Goal: Task Accomplishment & Management: Complete application form

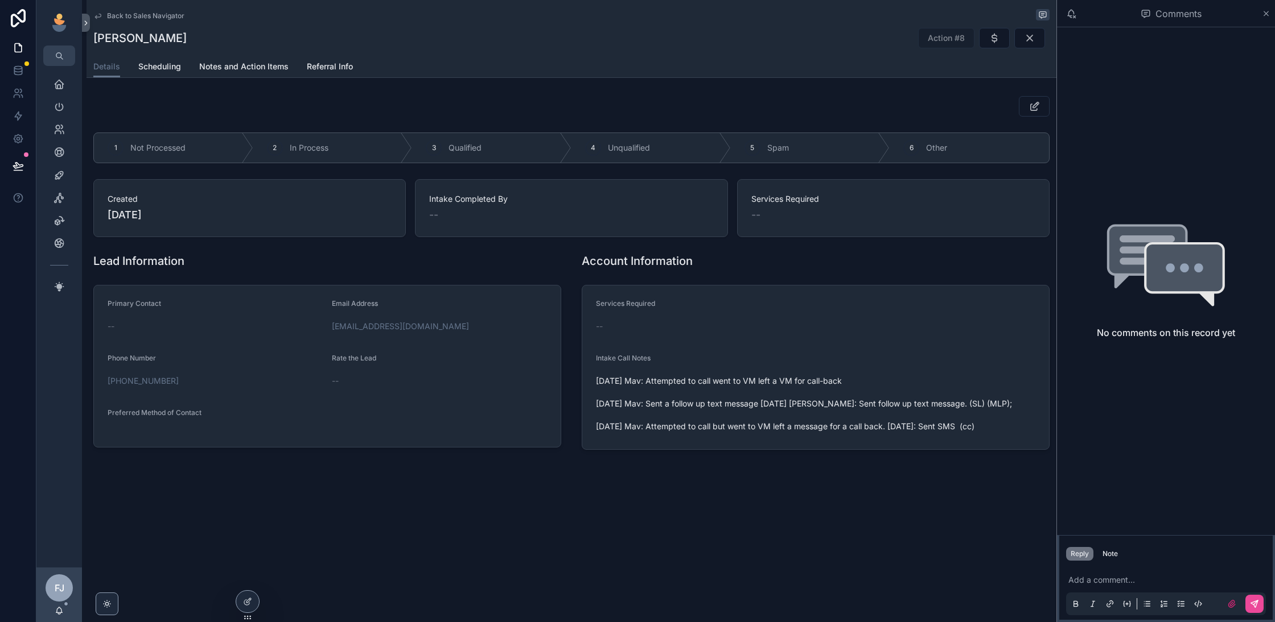
click at [123, 13] on span "Back to Sales Navigator" at bounding box center [145, 15] width 77 height 9
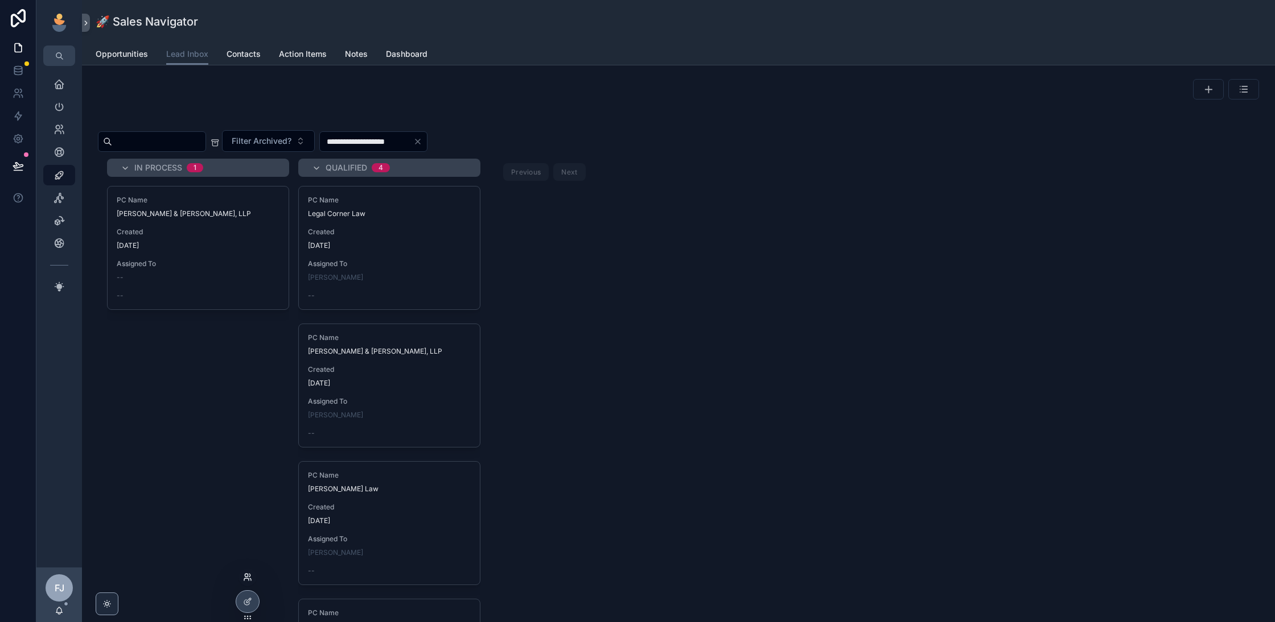
click at [250, 576] on icon at bounding box center [249, 575] width 1 height 3
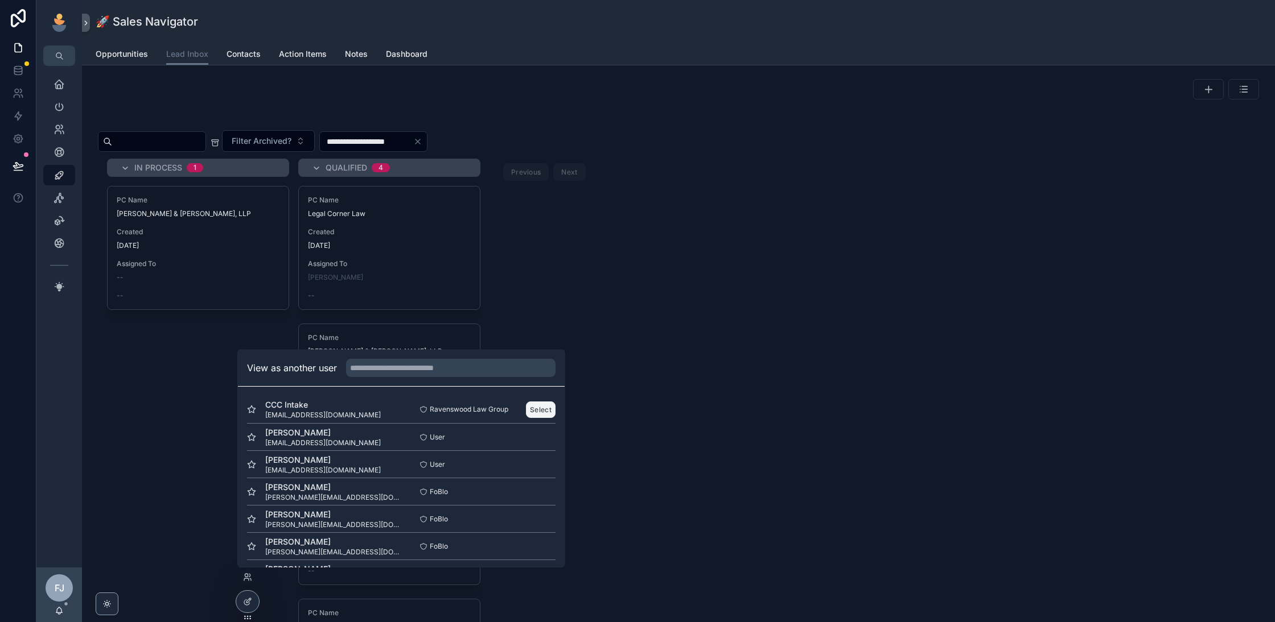
click at [529, 410] on button "Select" at bounding box center [541, 410] width 30 height 17
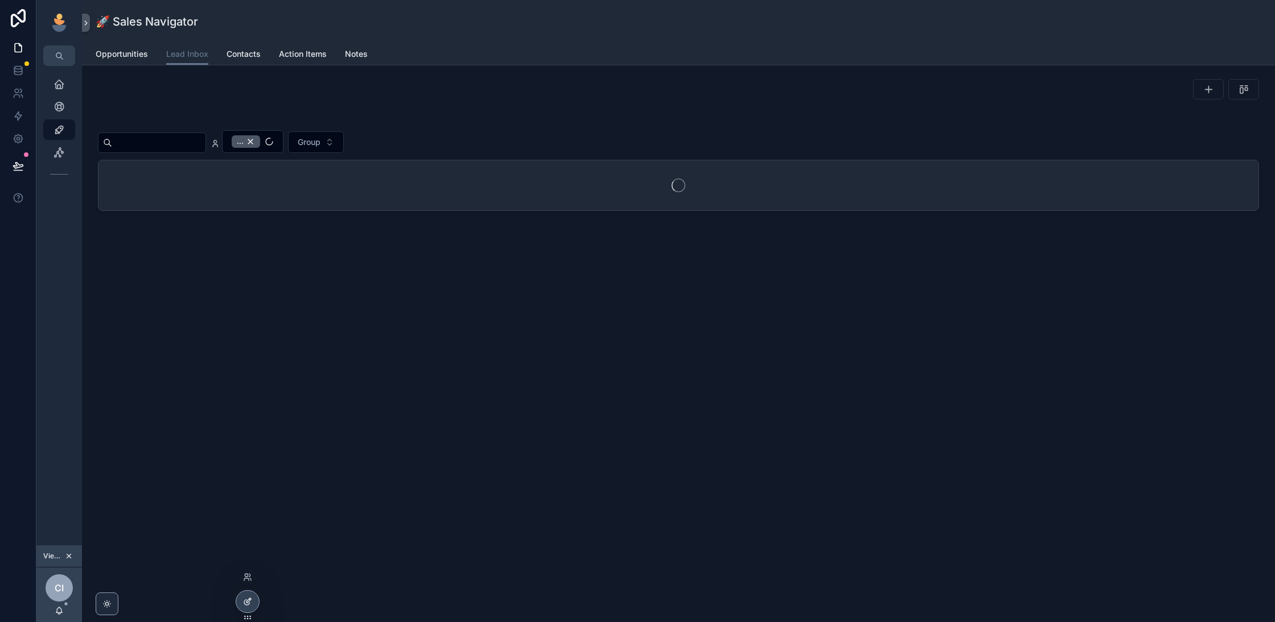
click at [241, 599] on div at bounding box center [247, 602] width 23 height 22
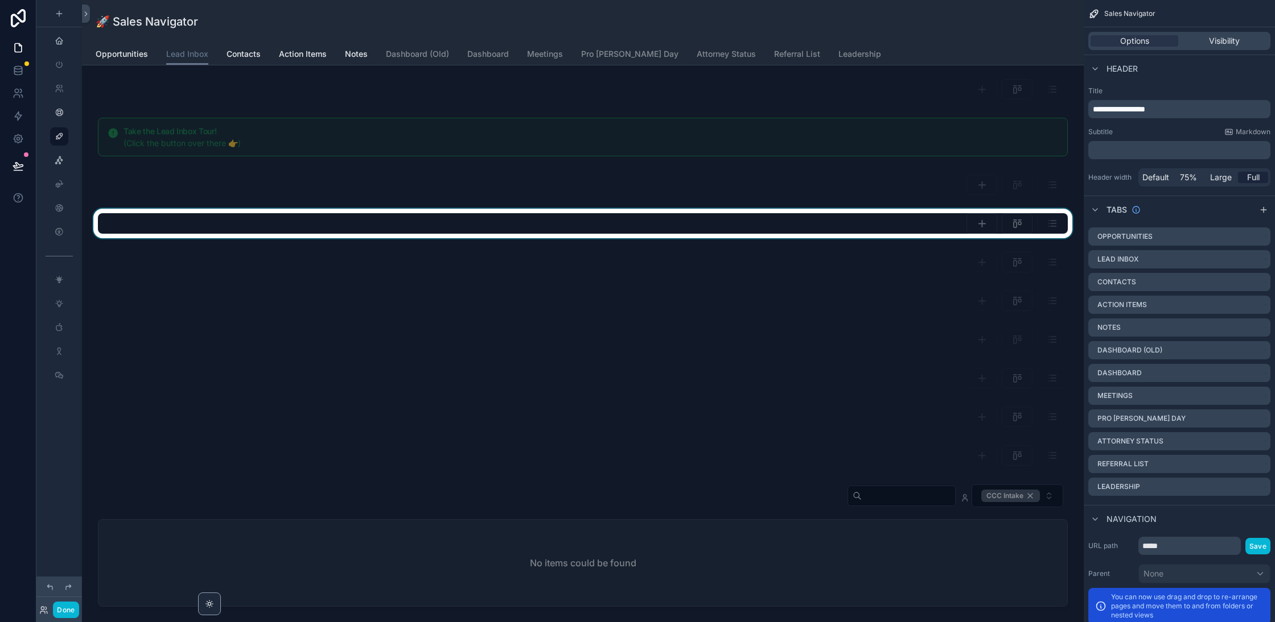
click at [960, 210] on div "scrollable content" at bounding box center [582, 224] width 983 height 30
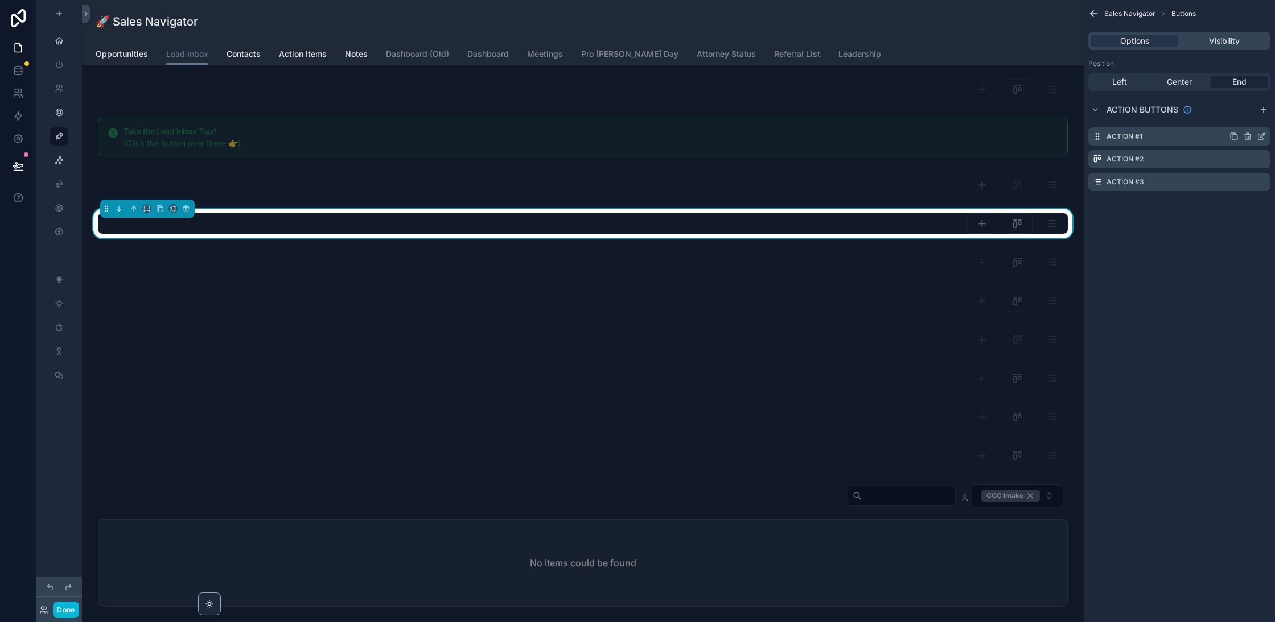
click at [1258, 137] on icon "scrollable content" at bounding box center [1260, 136] width 9 height 9
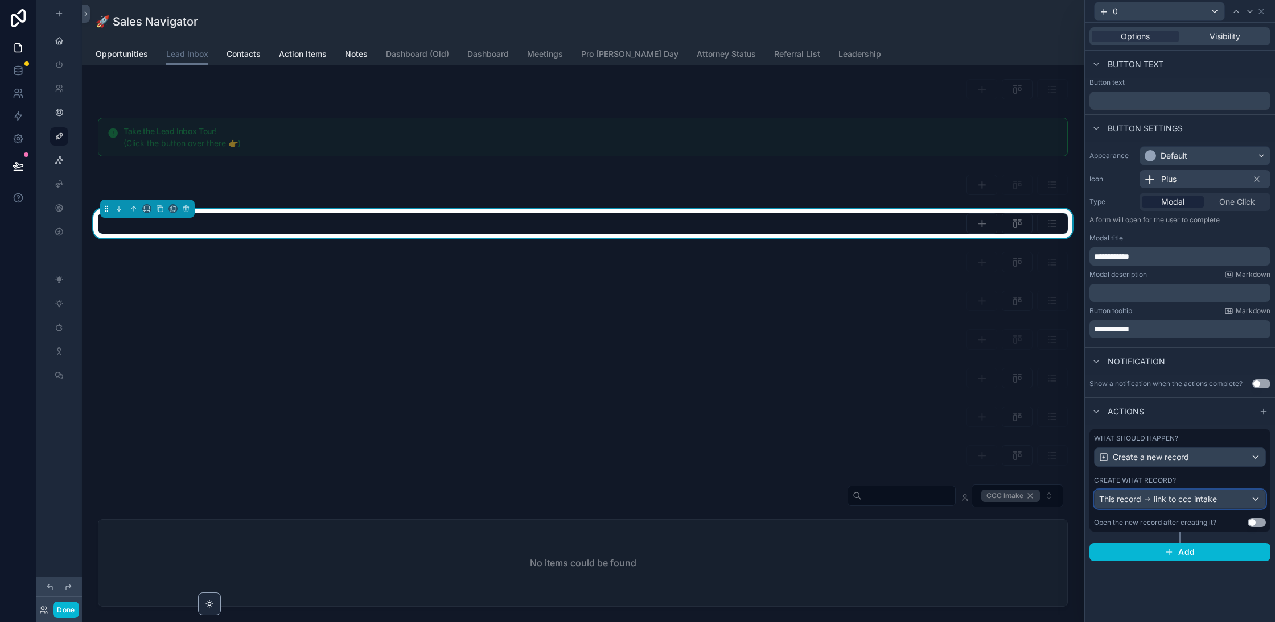
click at [1168, 504] on div "This record link to ccc intake" at bounding box center [1179, 499] width 171 height 18
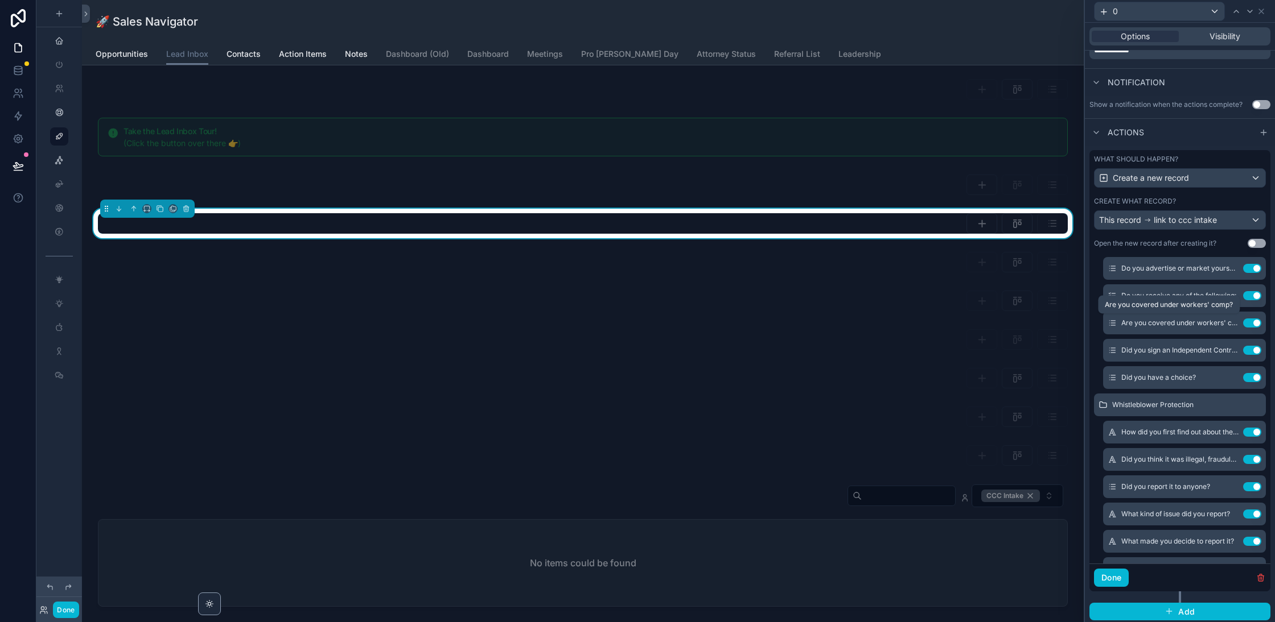
scroll to position [1327, 0]
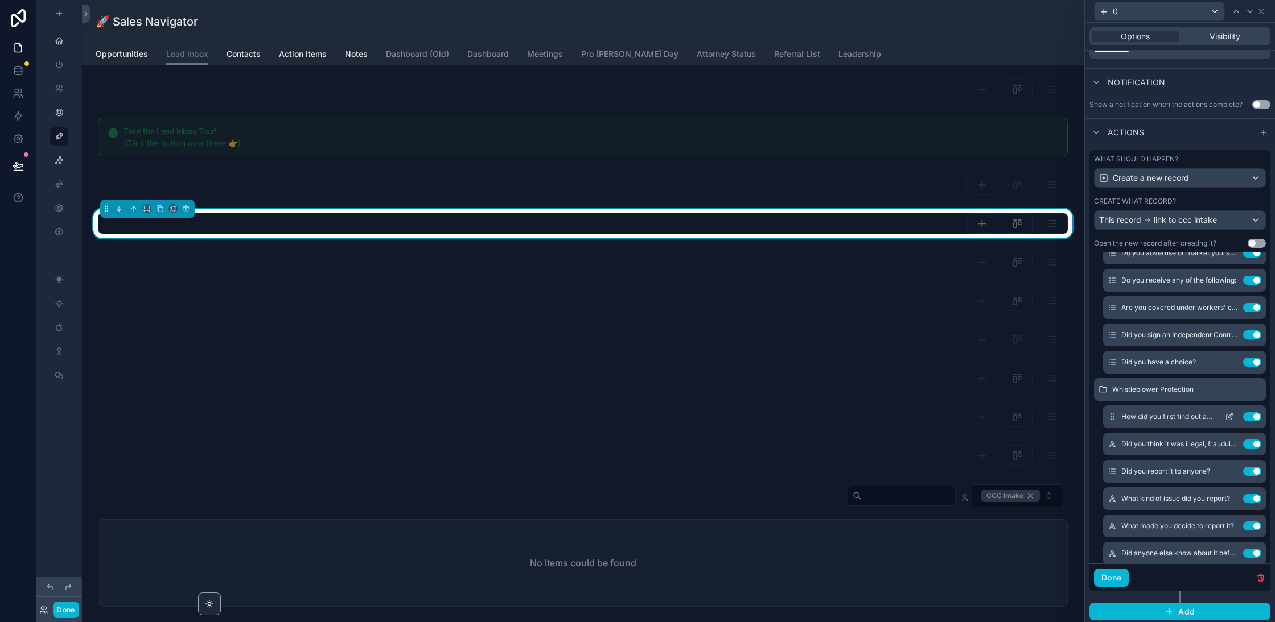
click at [1233, 413] on icon at bounding box center [1228, 417] width 9 height 9
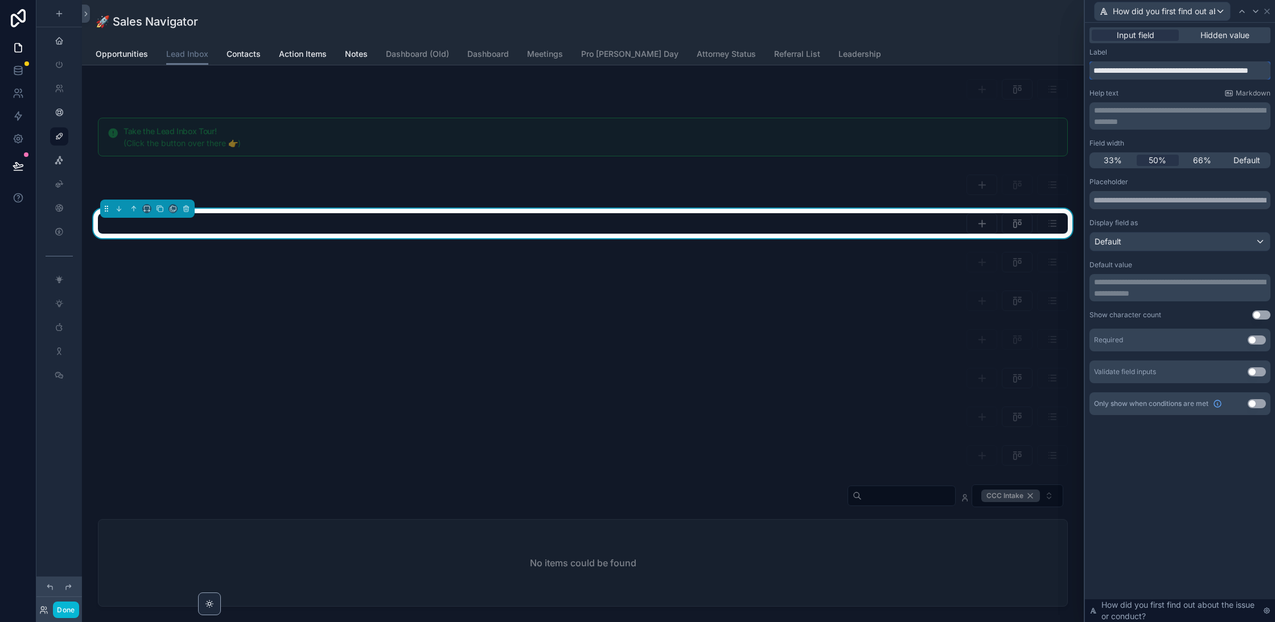
click at [1153, 64] on input "**********" at bounding box center [1179, 70] width 181 height 18
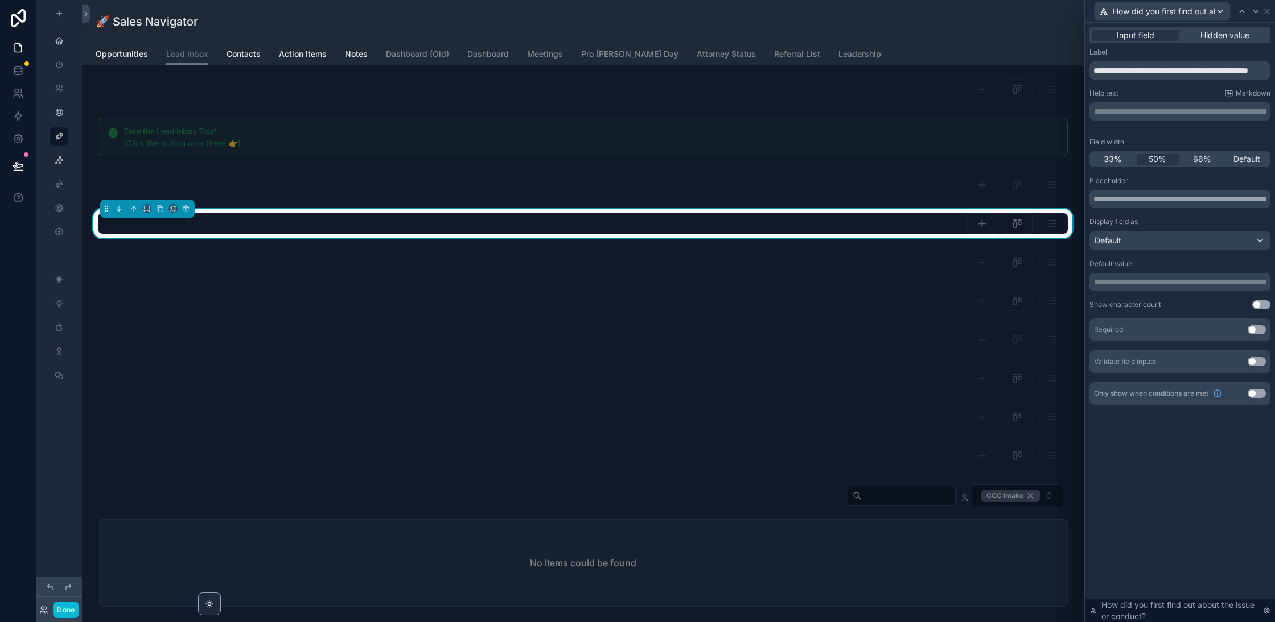
click at [1248, 162] on div "**********" at bounding box center [1179, 226] width 181 height 357
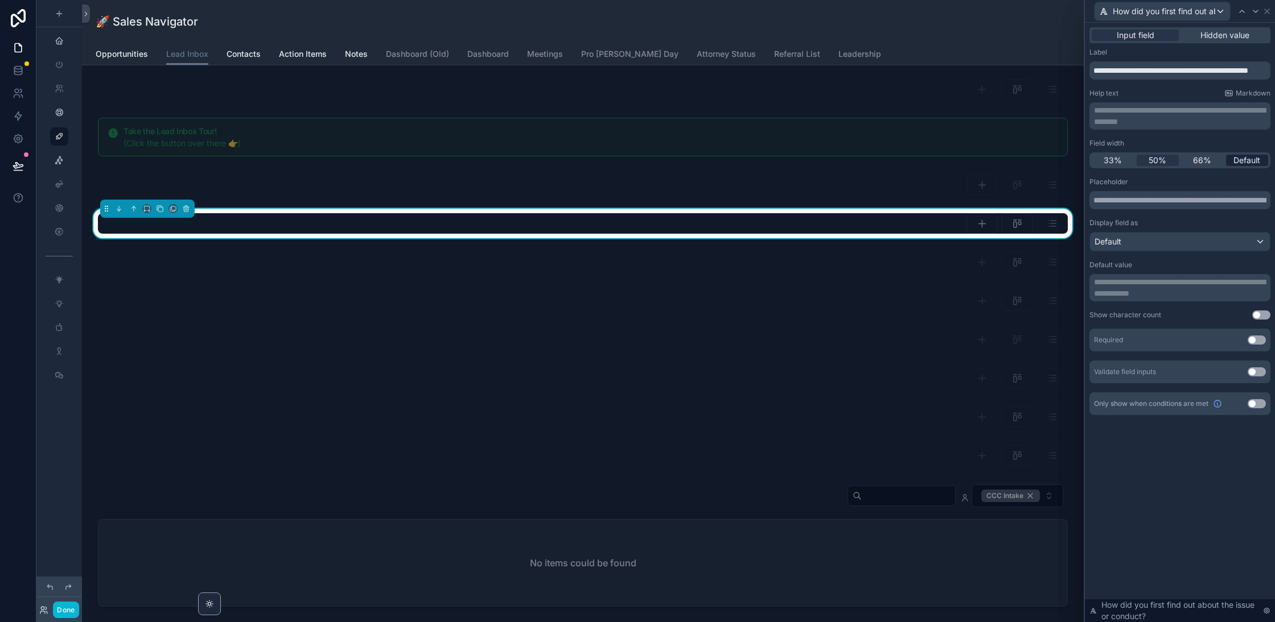
click at [1254, 160] on span "Default" at bounding box center [1246, 160] width 27 height 11
click at [1254, 10] on icon at bounding box center [1255, 11] width 9 height 9
click at [1212, 71] on input "**********" at bounding box center [1179, 70] width 181 height 18
click at [1259, 156] on span "Default" at bounding box center [1246, 160] width 27 height 11
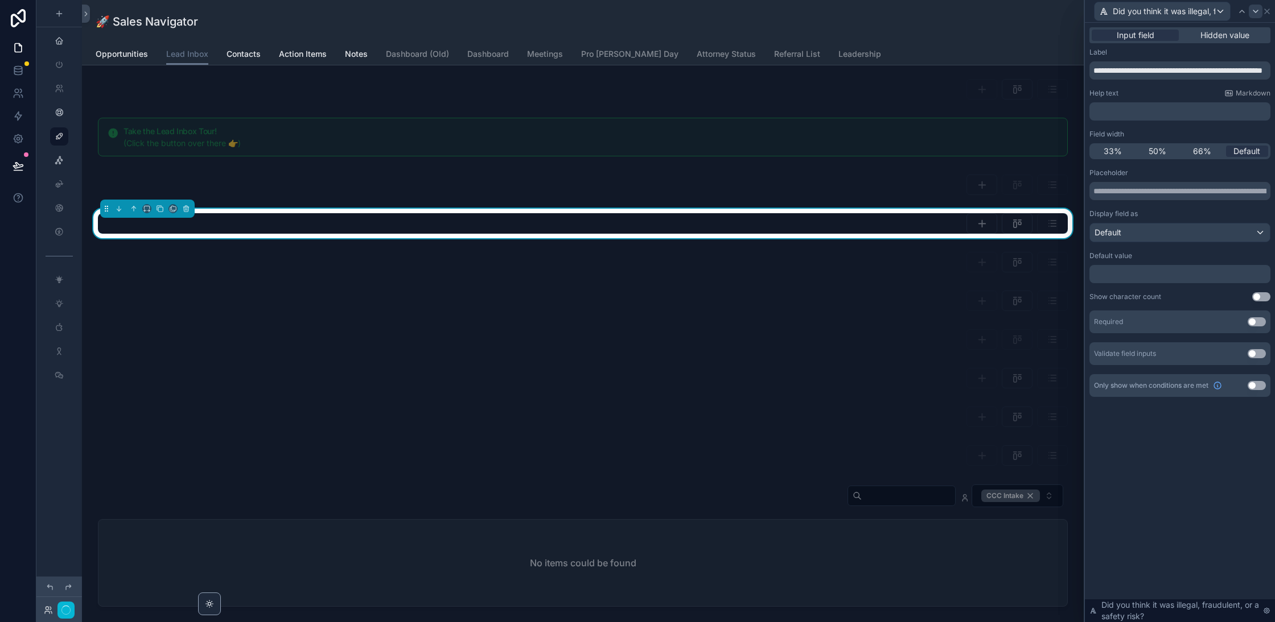
click at [1255, 12] on icon at bounding box center [1255, 11] width 5 height 2
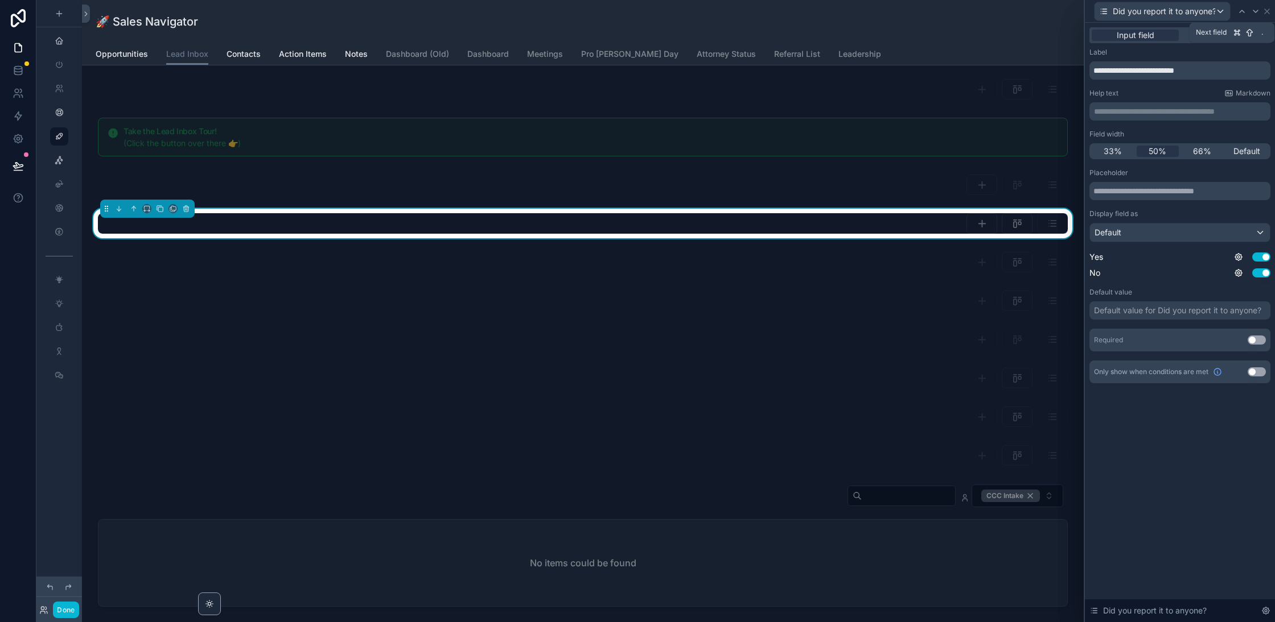
click at [1255, 11] on icon at bounding box center [1255, 11] width 9 height 9
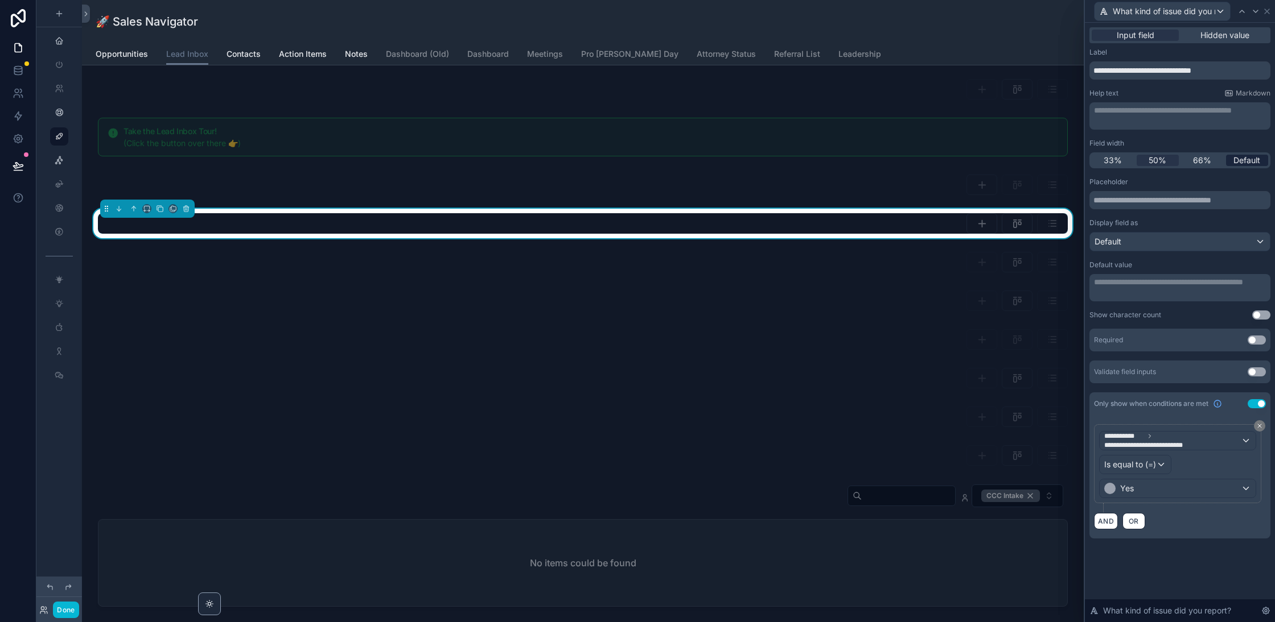
click at [1252, 160] on span "Default" at bounding box center [1246, 160] width 27 height 11
click at [1171, 68] on input "**********" at bounding box center [1179, 70] width 181 height 18
click at [1253, 11] on icon at bounding box center [1255, 11] width 5 height 2
click at [1246, 160] on span "Default" at bounding box center [1246, 160] width 27 height 11
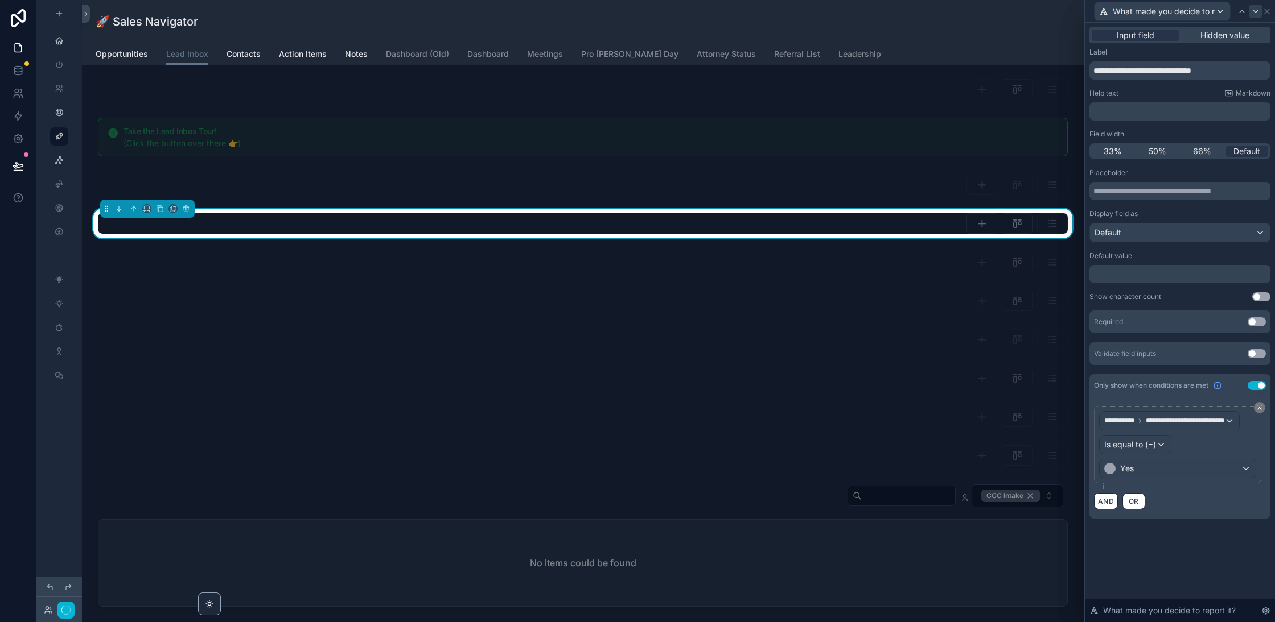
click at [1254, 13] on icon at bounding box center [1255, 11] width 9 height 9
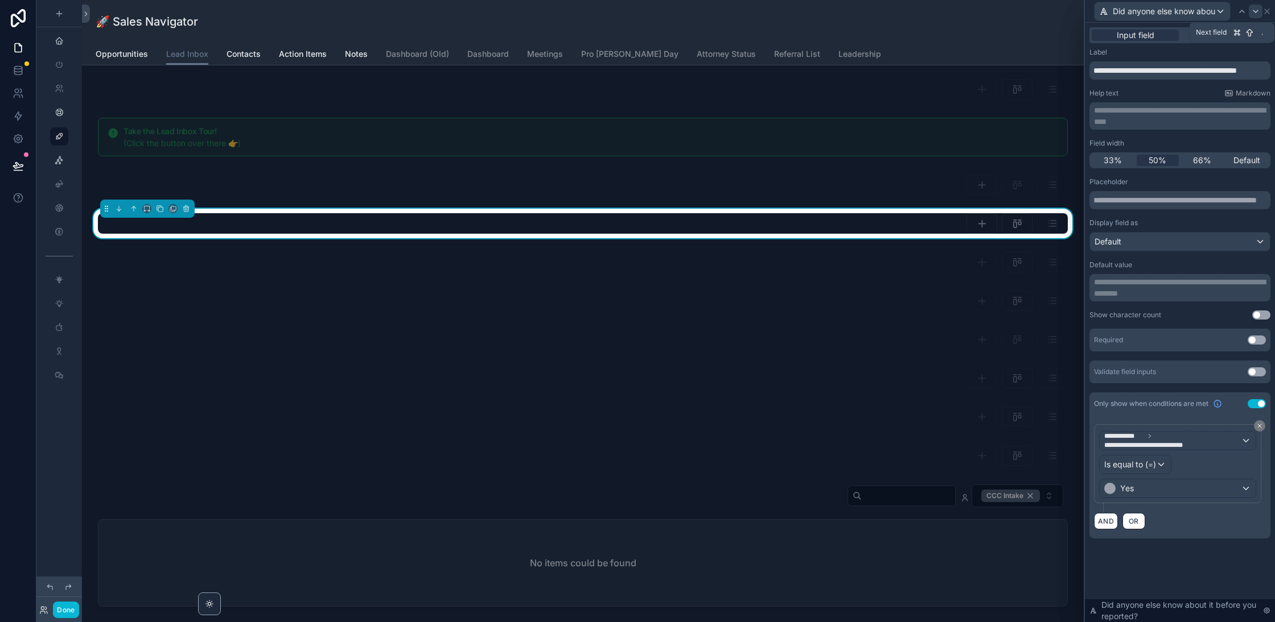
click at [1254, 13] on icon at bounding box center [1255, 11] width 9 height 9
click at [1255, 13] on icon at bounding box center [1255, 11] width 9 height 9
click at [1244, 5] on div at bounding box center [1242, 12] width 14 height 14
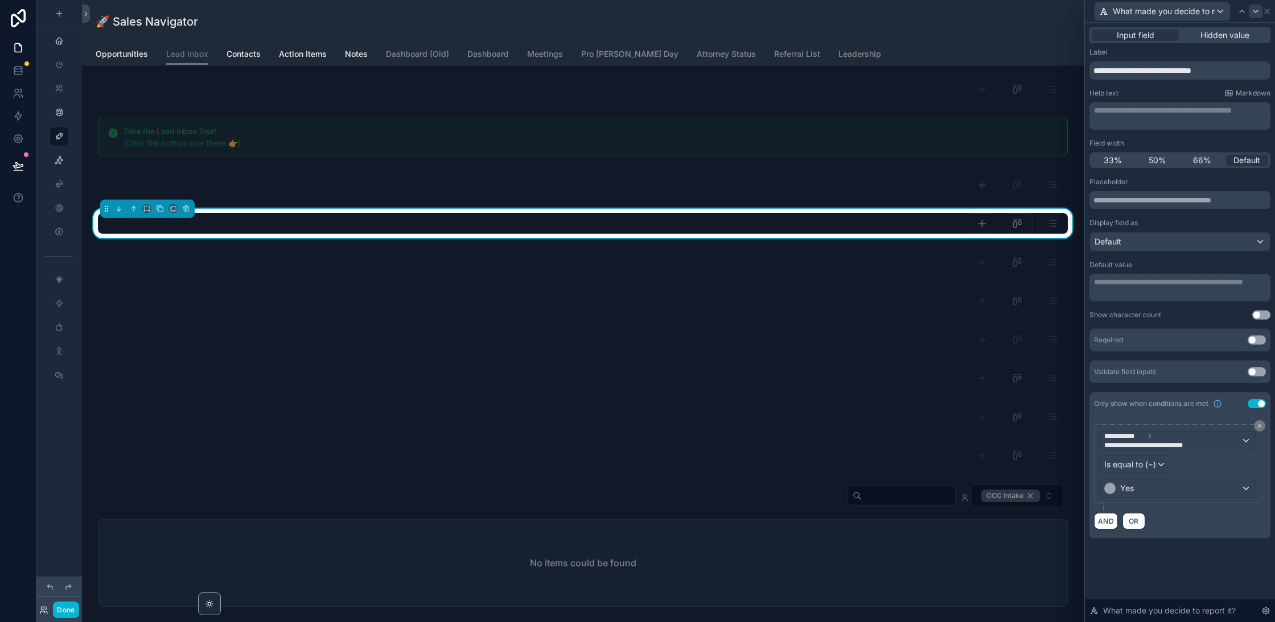
click at [1256, 12] on icon at bounding box center [1255, 11] width 9 height 9
click at [1251, 166] on div "33% 50% 66% Default" at bounding box center [1179, 160] width 181 height 16
drag, startPoint x: 1238, startPoint y: 158, endPoint x: 1256, endPoint y: 12, distance: 146.8
click at [1238, 158] on span "Default" at bounding box center [1246, 160] width 27 height 11
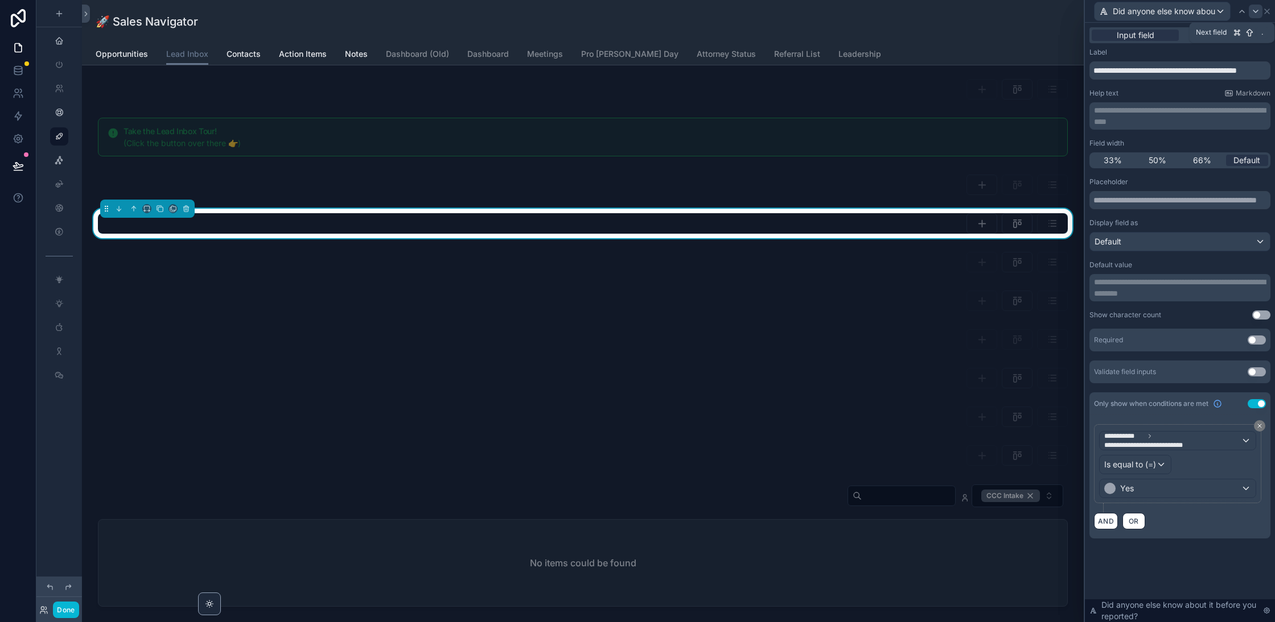
click at [1256, 12] on icon at bounding box center [1255, 11] width 9 height 9
click at [1255, 158] on span "Default" at bounding box center [1246, 160] width 27 height 11
